Goal: Task Accomplishment & Management: Manage account settings

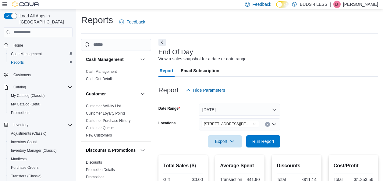
scroll to position [182, 0]
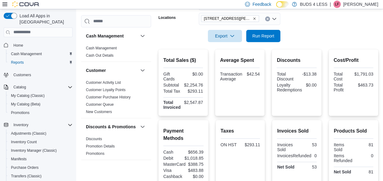
scroll to position [182, 0]
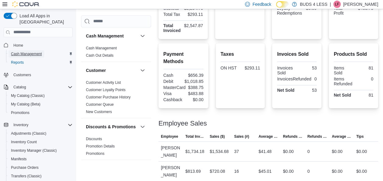
click at [26, 51] on span "Cash Management" at bounding box center [26, 53] width 31 height 5
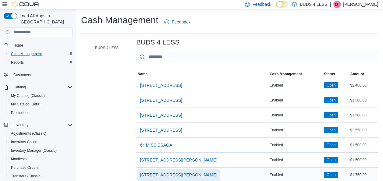
click at [163, 175] on span "[STREET_ADDRESS][PERSON_NAME]" at bounding box center [178, 175] width 77 height 6
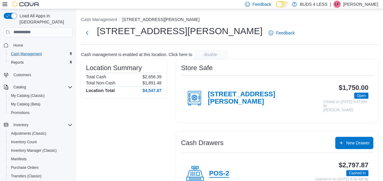
click at [224, 173] on h4 "POS-2" at bounding box center [219, 174] width 20 height 8
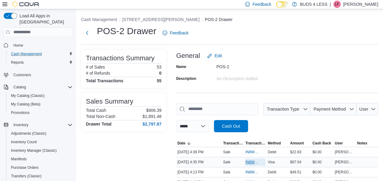
click at [249, 161] on span "IN8W07-746378" at bounding box center [252, 162] width 14 height 5
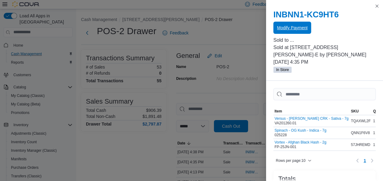
click at [302, 27] on span "Modify Payment" at bounding box center [292, 28] width 30 height 6
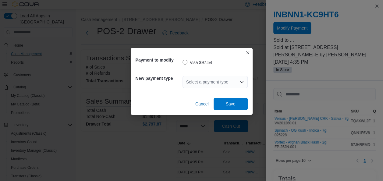
drag, startPoint x: 242, startPoint y: 82, endPoint x: 254, endPoint y: 93, distance: 17.0
click at [242, 82] on icon "Open list of options" at bounding box center [241, 82] width 5 height 5
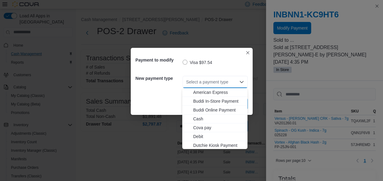
scroll to position [80, 0]
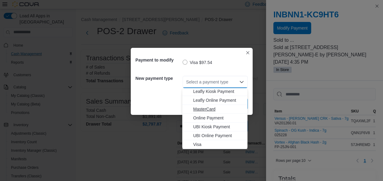
click at [210, 112] on button "MasterCard" at bounding box center [214, 109] width 65 height 9
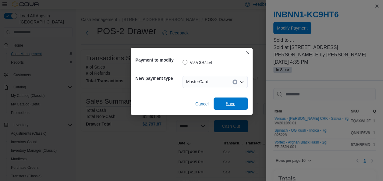
click at [235, 101] on span "Save" at bounding box center [230, 103] width 27 height 12
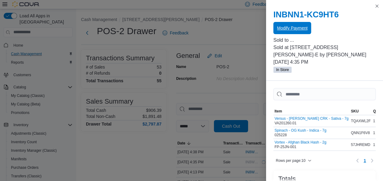
scroll to position [0, 0]
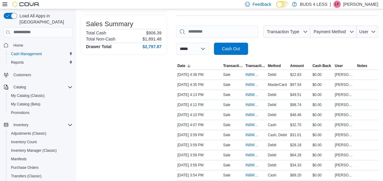
scroll to position [44, 0]
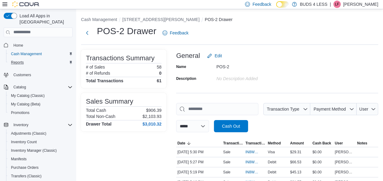
click at [27, 60] on button "Reports" at bounding box center [40, 62] width 69 height 9
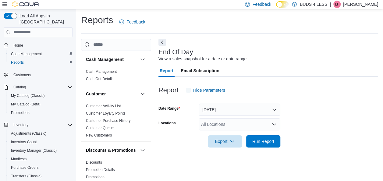
scroll to position [10, 0]
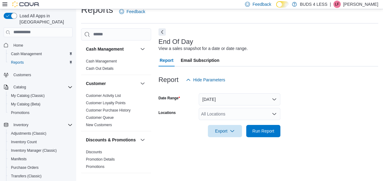
click at [247, 112] on div "All Locations" at bounding box center [240, 114] width 82 height 12
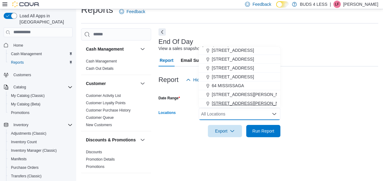
click at [249, 104] on span "[STREET_ADDRESS][PERSON_NAME]" at bounding box center [250, 103] width 77 height 6
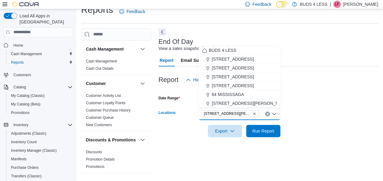
scroll to position [1, 0]
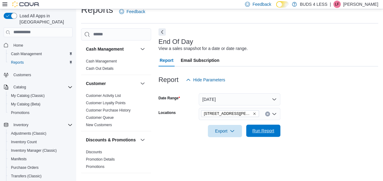
click at [265, 133] on span "Run Report" at bounding box center [263, 131] width 22 height 6
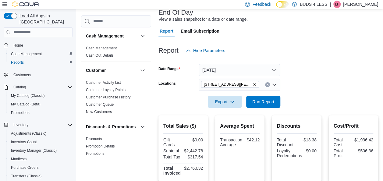
scroll to position [12, 0]
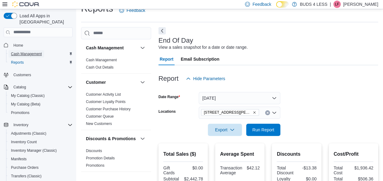
click at [40, 51] on span "Cash Management" at bounding box center [26, 53] width 31 height 5
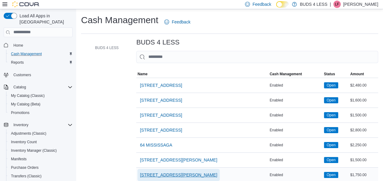
click at [201, 178] on span "[STREET_ADDRESS][PERSON_NAME]" at bounding box center [178, 175] width 77 height 12
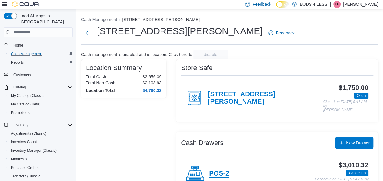
click at [225, 172] on h4 "POS-2" at bounding box center [219, 174] width 20 height 8
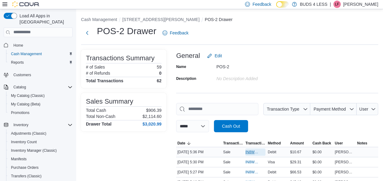
click at [255, 154] on span "IN8W07-746500" at bounding box center [252, 152] width 14 height 5
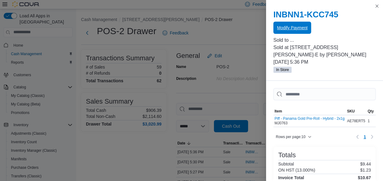
click at [302, 31] on span "Modify Payment" at bounding box center [292, 28] width 30 height 12
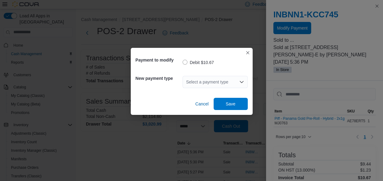
click at [246, 81] on div "Select a payment type" at bounding box center [214, 82] width 65 height 12
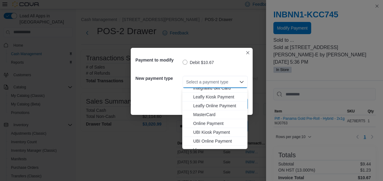
scroll to position [76, 0]
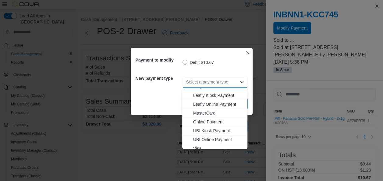
click at [213, 117] on button "MasterCard" at bounding box center [214, 113] width 65 height 9
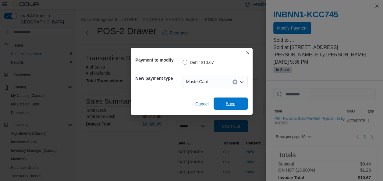
click at [227, 108] on span "Save" at bounding box center [230, 103] width 27 height 12
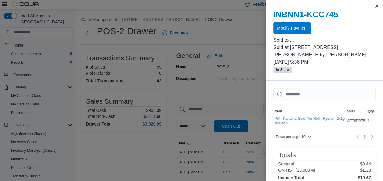
scroll to position [0, 0]
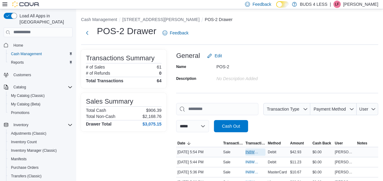
click at [252, 153] on span "IN8W07-746542" at bounding box center [252, 152] width 14 height 5
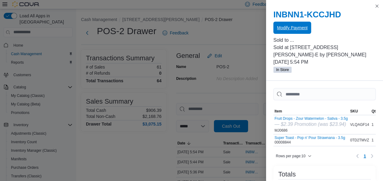
click at [298, 27] on span "Modify Payment" at bounding box center [292, 28] width 30 height 6
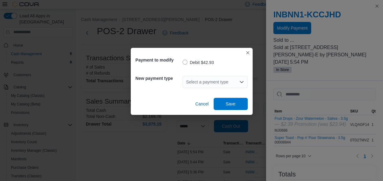
click at [242, 80] on icon "Open list of options" at bounding box center [241, 82] width 5 height 5
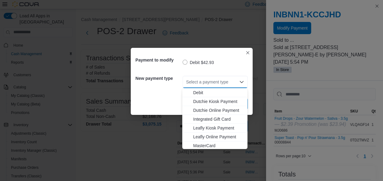
scroll to position [80, 0]
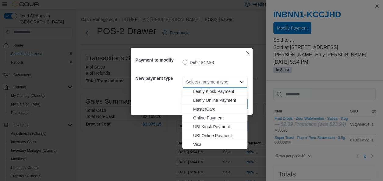
drag, startPoint x: 213, startPoint y: 145, endPoint x: 216, endPoint y: 133, distance: 12.6
click at [213, 144] on span "Visa" at bounding box center [218, 144] width 51 height 6
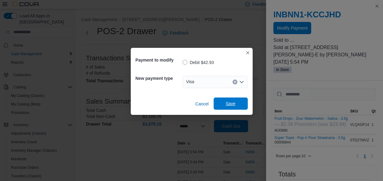
click at [222, 103] on span "Save" at bounding box center [230, 103] width 27 height 12
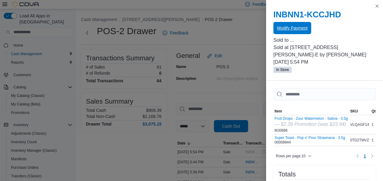
scroll to position [0, 0]
